Goal: Find specific page/section: Find specific page/section

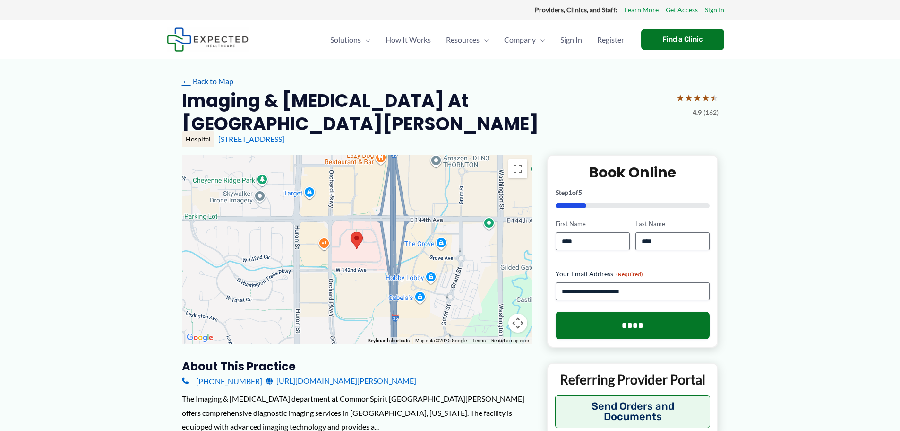
click at [221, 82] on link "← Back to Map" at bounding box center [208, 81] width 52 height 14
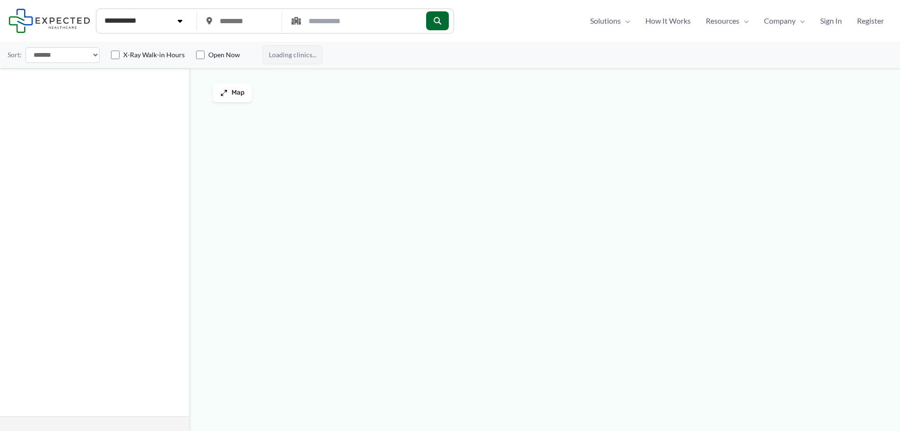
type input "*****"
